Goal: Information Seeking & Learning: Find specific fact

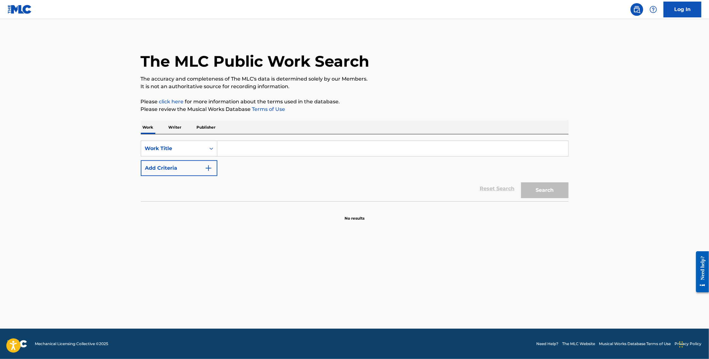
click at [468, 10] on link "Log In" at bounding box center [682, 10] width 38 height 16
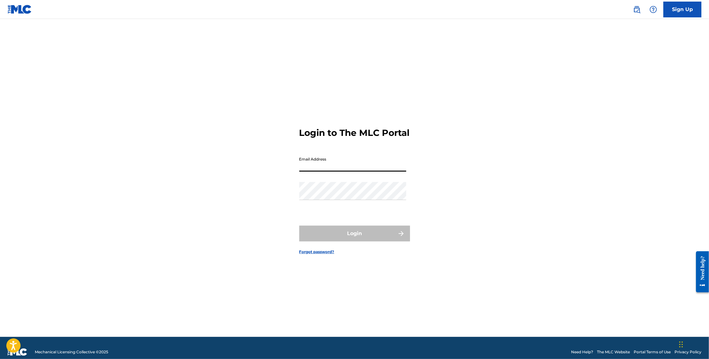
click at [391, 172] on input "Email Address" at bounding box center [352, 163] width 107 height 18
type input "[PERSON_NAME][EMAIL_ADDRESS][DOMAIN_NAME]"
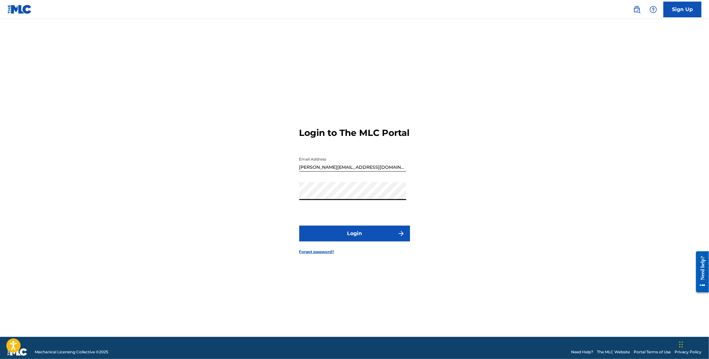
click at [379, 234] on button "Login" at bounding box center [354, 234] width 111 height 16
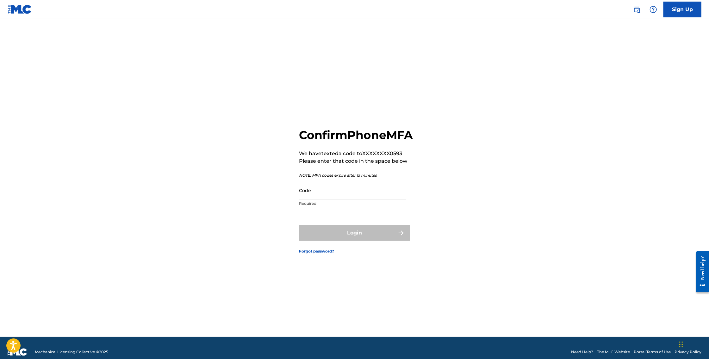
click at [380, 200] on input "Code" at bounding box center [352, 191] width 107 height 18
paste input "430467"
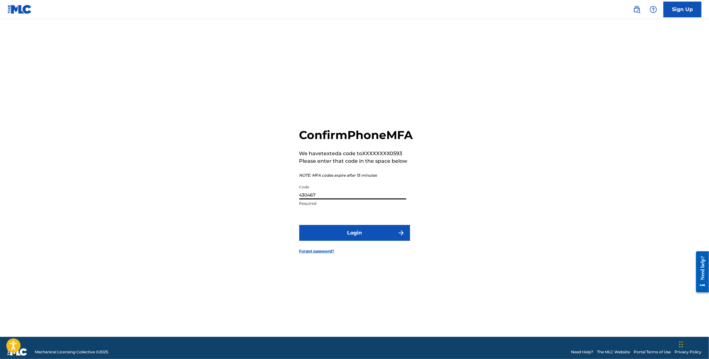
type input "430467"
click at [299, 225] on button "Login" at bounding box center [354, 233] width 111 height 16
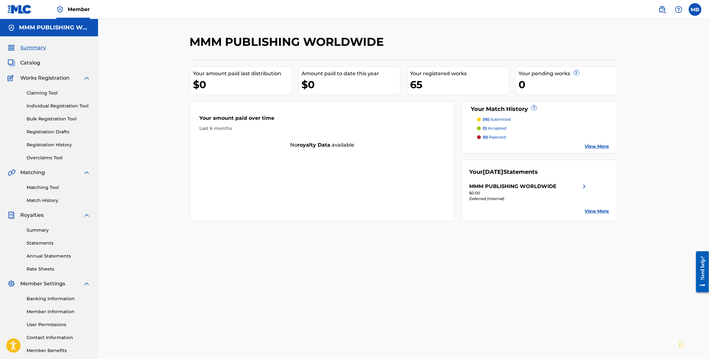
click at [468, 7] on link at bounding box center [662, 9] width 13 height 13
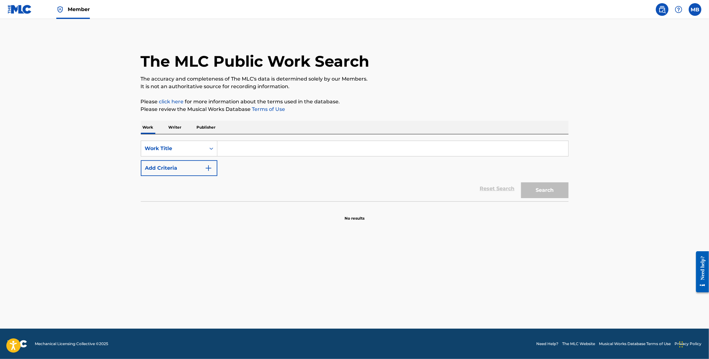
click at [322, 140] on div "SearchWithCriteria58549cfe-5385-436d-b2b8-804421b38f17 Work Title Add Criteria …" at bounding box center [355, 167] width 428 height 67
click at [318, 152] on input "Search Form" at bounding box center [392, 148] width 351 height 15
type input "m"
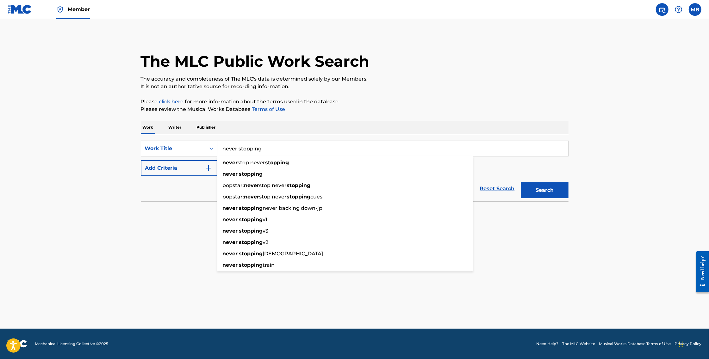
type input "never stopping"
click at [237, 174] on strong "never" at bounding box center [230, 174] width 15 height 6
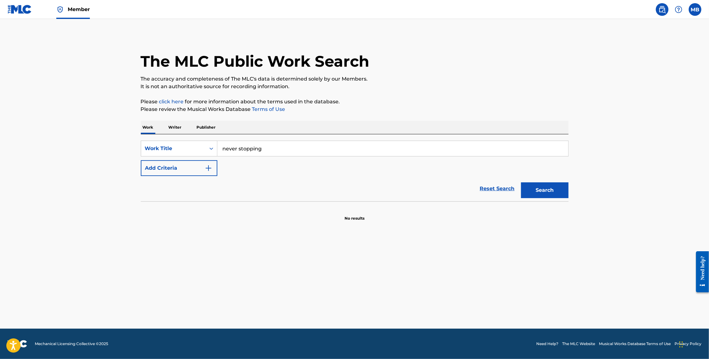
click at [179, 174] on button "Add Criteria" at bounding box center [179, 168] width 77 height 16
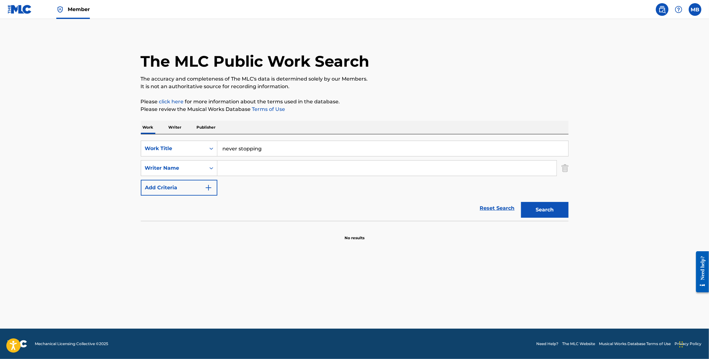
click at [250, 171] on input "Search Form" at bounding box center [386, 168] width 339 height 15
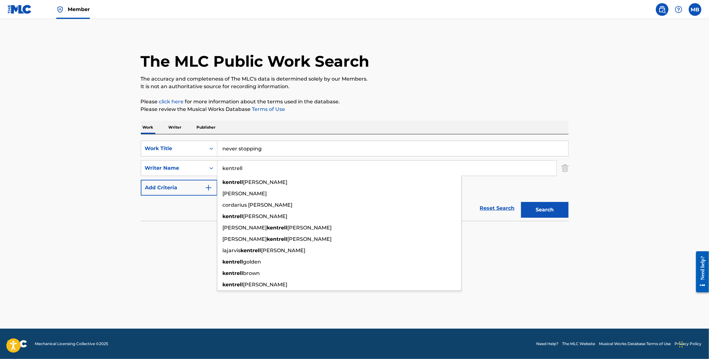
type input "kentrell"
click at [468, 202] on button "Search" at bounding box center [544, 210] width 47 height 16
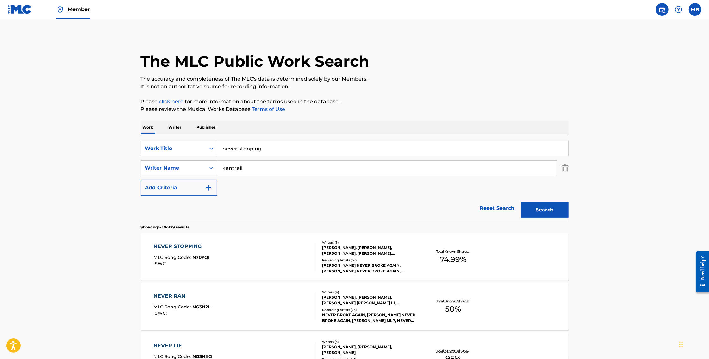
click at [235, 250] on div "NEVER STOPPING MLC Song Code : N70YQI ISWC :" at bounding box center [234, 257] width 163 height 28
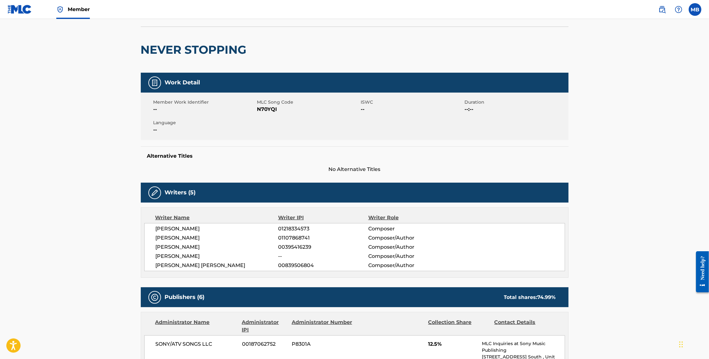
scroll to position [48, 0]
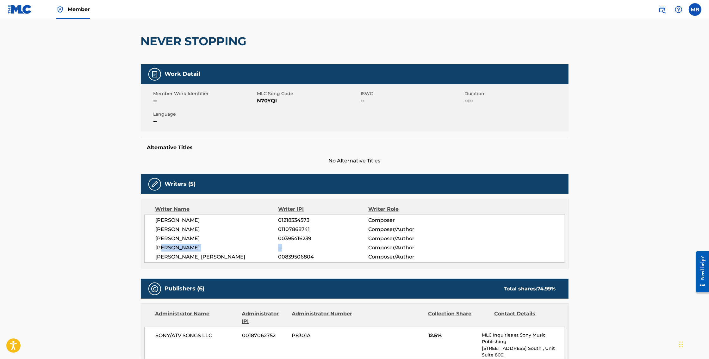
drag, startPoint x: 161, startPoint y: 247, endPoint x: 286, endPoint y: 245, distance: 125.6
click at [286, 245] on div "[PERSON_NAME] -- Composer/Author" at bounding box center [360, 248] width 409 height 8
click at [306, 245] on span "--" at bounding box center [323, 248] width 90 height 8
drag, startPoint x: 283, startPoint y: 244, endPoint x: 288, endPoint y: 248, distance: 7.0
click at [288, 248] on span "--" at bounding box center [323, 248] width 90 height 8
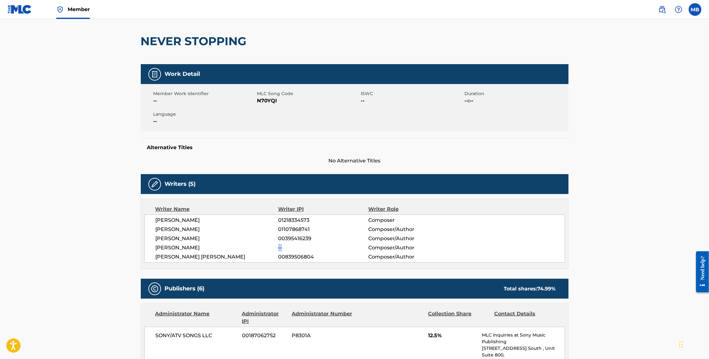
click at [288, 248] on span "--" at bounding box center [323, 248] width 90 height 8
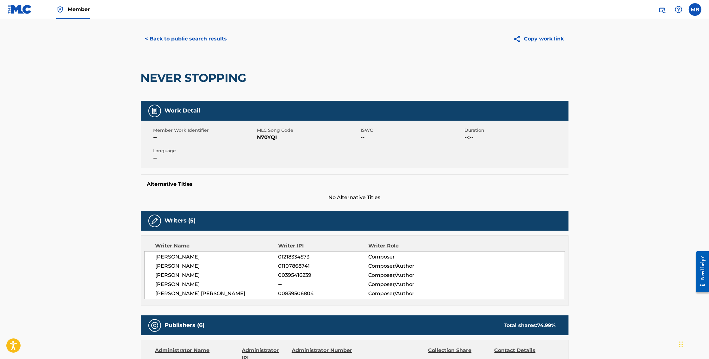
scroll to position [0, 0]
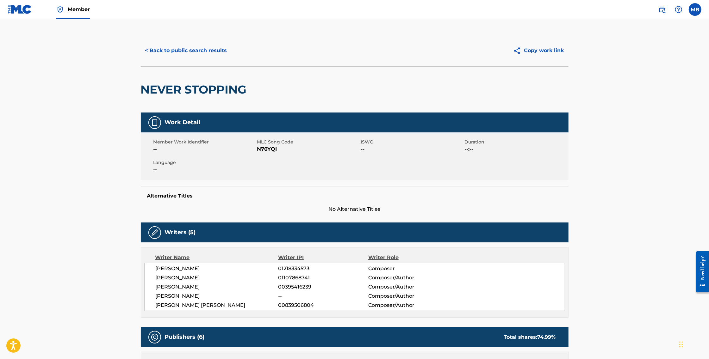
click at [153, 54] on button "< Back to public search results" at bounding box center [186, 51] width 91 height 16
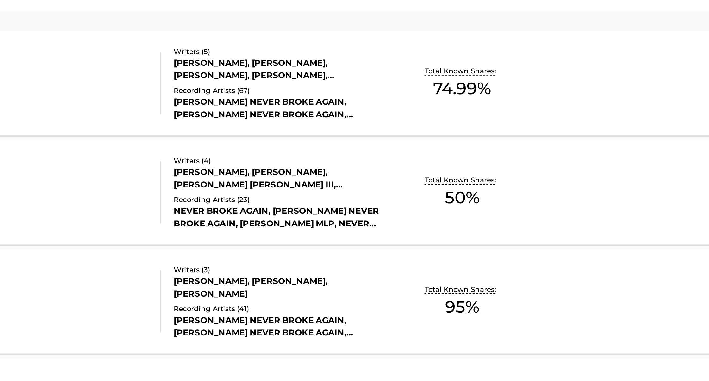
scroll to position [178, 0]
